Goal: Transaction & Acquisition: Download file/media

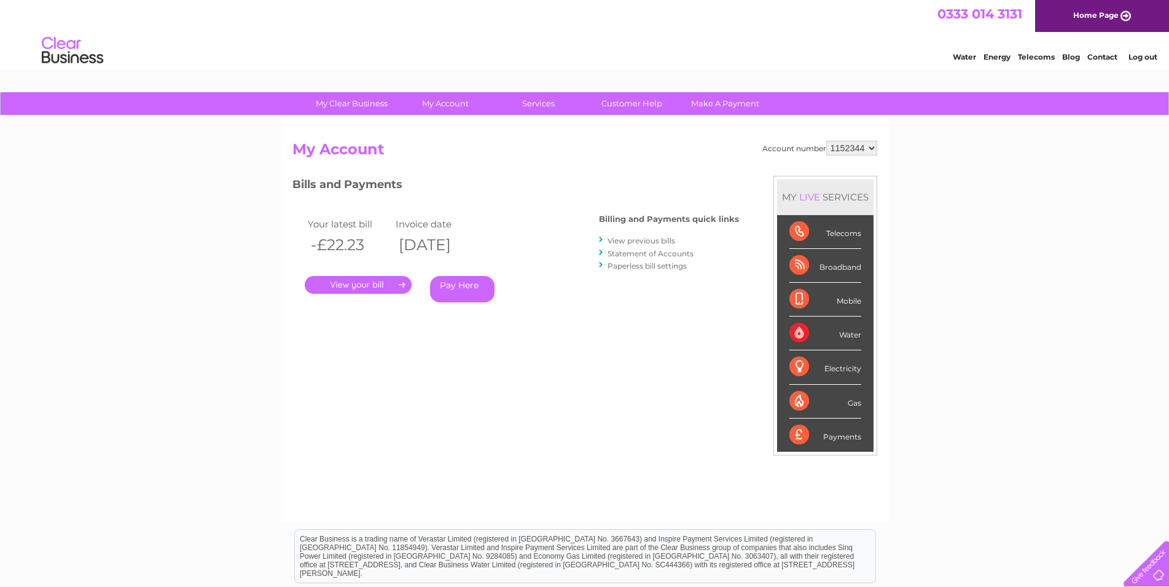
click at [372, 282] on link "." at bounding box center [358, 285] width 107 height 18
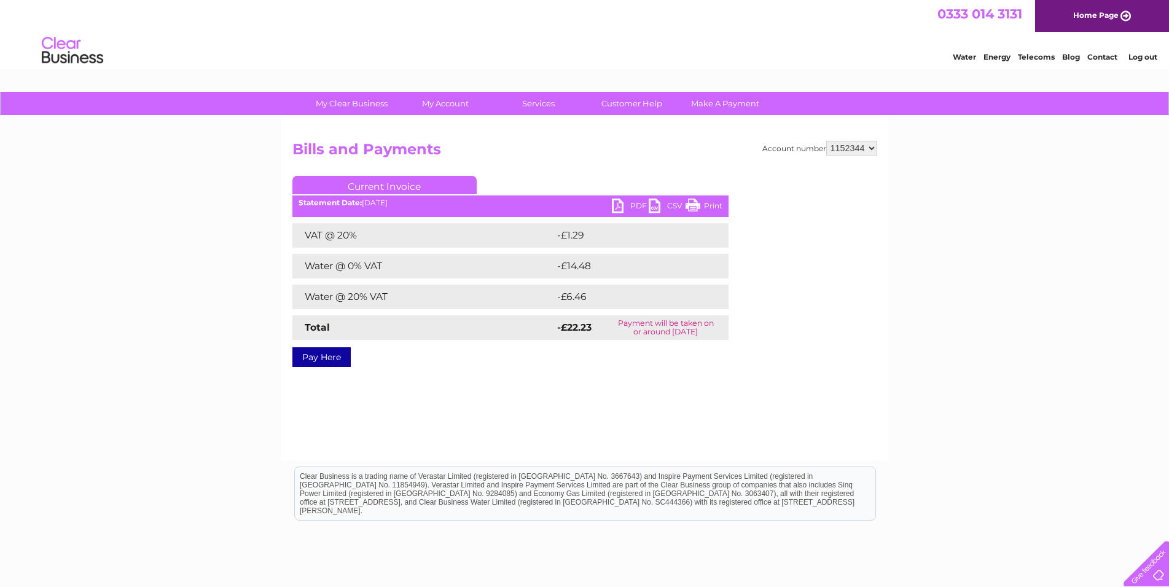
click at [627, 203] on link "PDF" at bounding box center [630, 207] width 37 height 18
click at [826, 141] on select "1152344 1152345" at bounding box center [851, 148] width 51 height 15
select select "1152345"
click option "1152345" at bounding box center [0, 0] width 0 height 0
click at [628, 205] on link "PDF" at bounding box center [630, 207] width 37 height 18
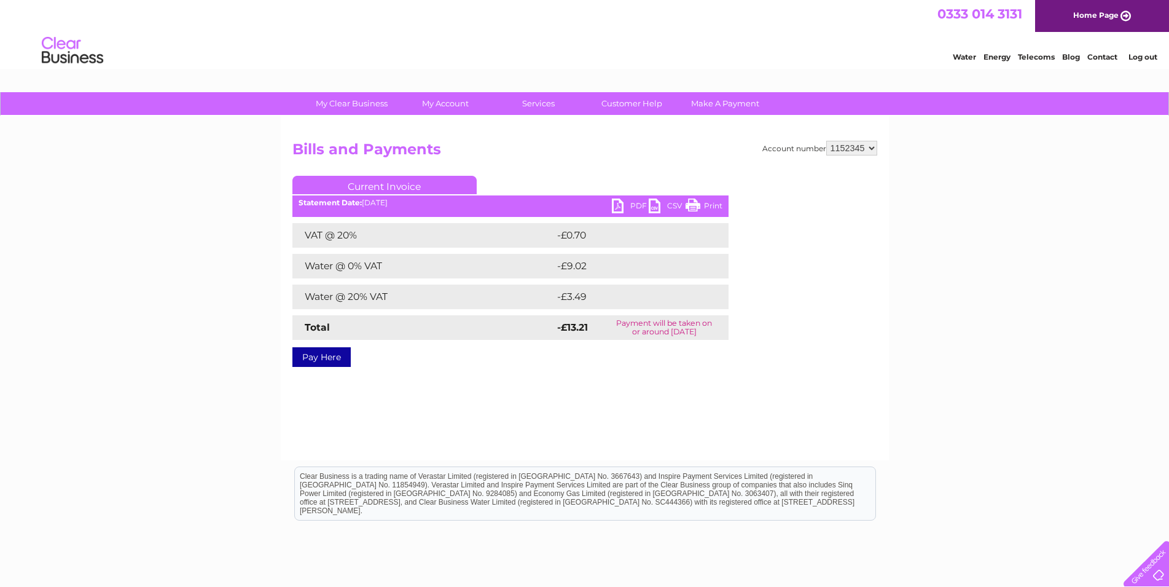
click at [1148, 59] on link "Log out" at bounding box center [1143, 56] width 29 height 9
